Goal: Information Seeking & Learning: Check status

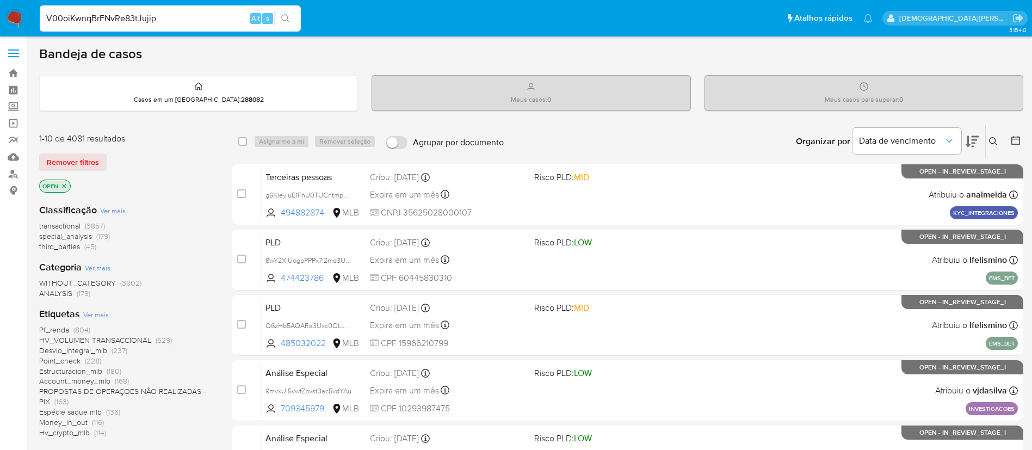
type input "V00oiKwnqBrFNvRe83tJujip"
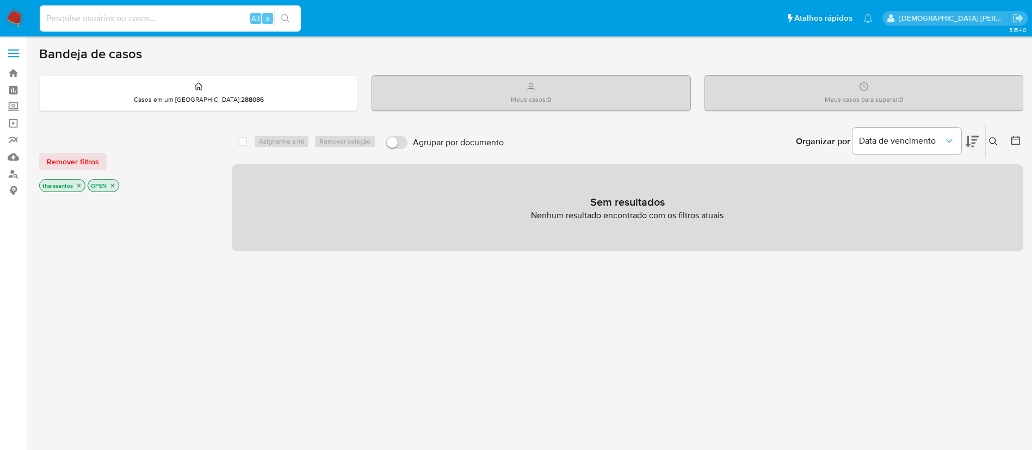
click at [157, 21] on input at bounding box center [170, 18] width 261 height 14
paste input "V00oiKwnqBrFNvRe83tJujip"
type input "V00oiKwnqBrFNvRe83tJujip"
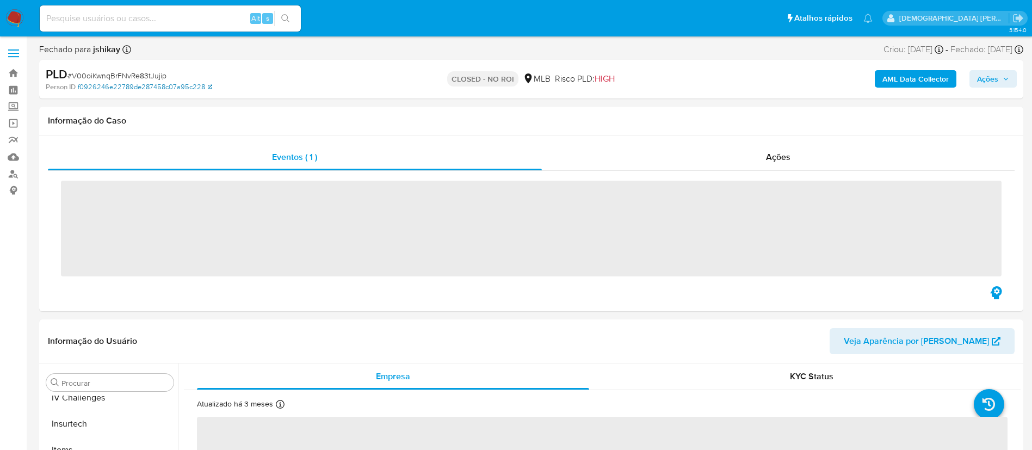
scroll to position [486, 0]
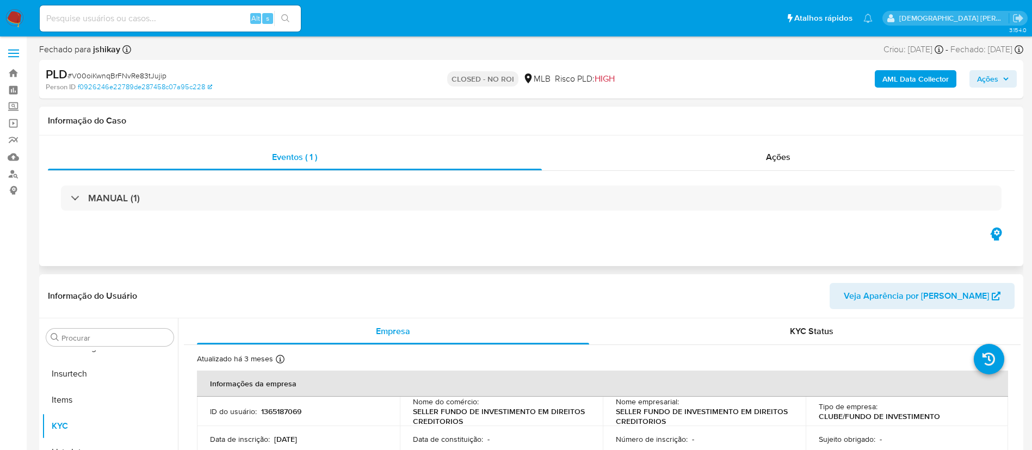
select select "10"
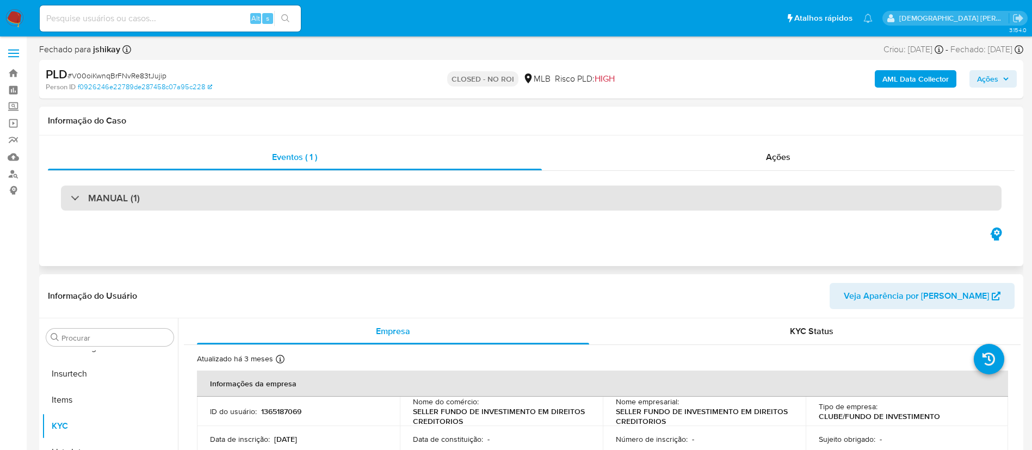
click at [415, 193] on div "MANUAL (1)" at bounding box center [531, 198] width 941 height 25
